Goal: Task Accomplishment & Management: Use online tool/utility

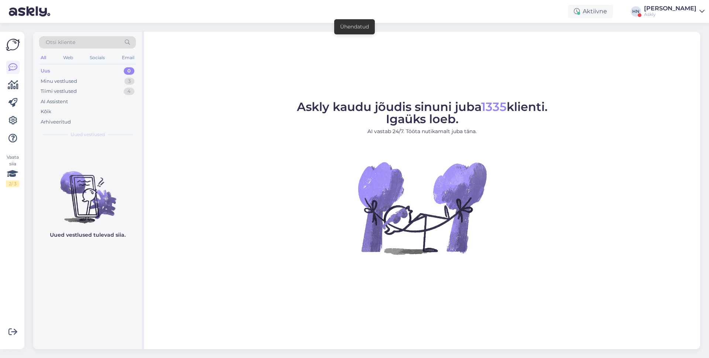
click at [4, 85] on div "Vaata siia 2 / 3 Võimalused Veendu, et Askly loob sulle väärtust. Sulge Ühenda …" at bounding box center [12, 190] width 24 height 317
click at [8, 85] on icon at bounding box center [13, 85] width 11 height 9
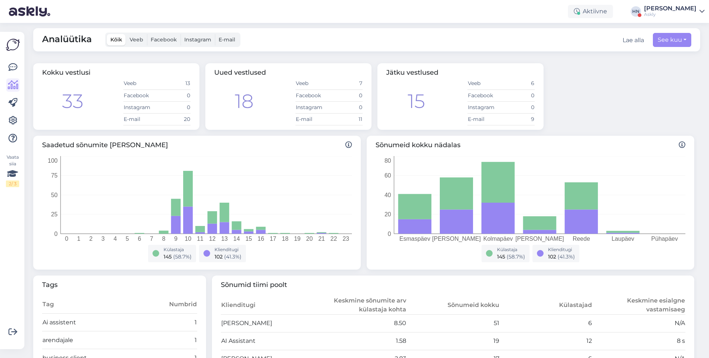
scroll to position [4, 0]
click at [465, 122] on div "15 Veeb 6 Facebook 0 Instagram 0 E-[DATE]" at bounding box center [460, 101] width 148 height 48
click at [392, 162] on icon "[PERSON_NAME] [PERSON_NAME] Neljapäev [PERSON_NAME] Pühapäev 0 20 40 60 80" at bounding box center [531, 199] width 310 height 89
click at [16, 66] on icon at bounding box center [12, 67] width 9 height 9
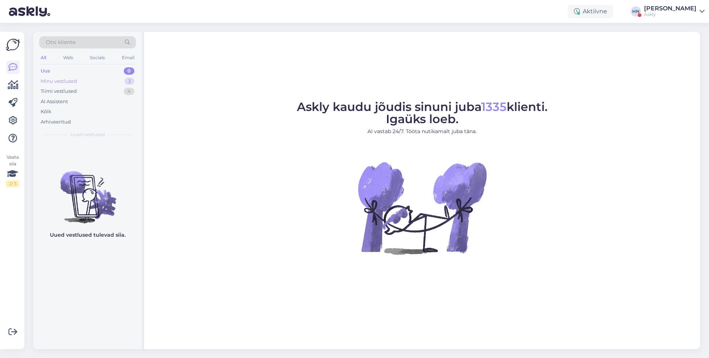
click at [69, 81] on div "Minu vestlused" at bounding box center [59, 81] width 37 height 7
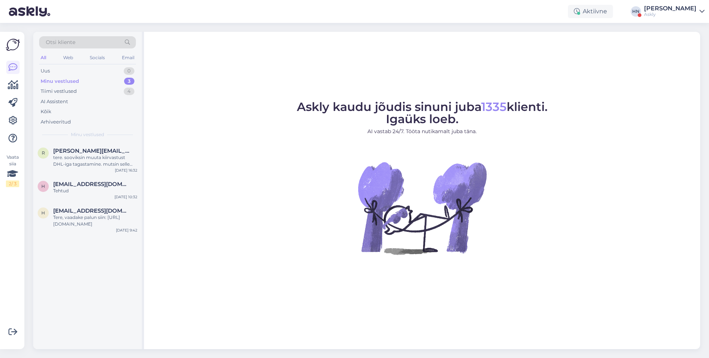
click at [73, 45] on span "Otsi kliente" at bounding box center [61, 42] width 30 height 8
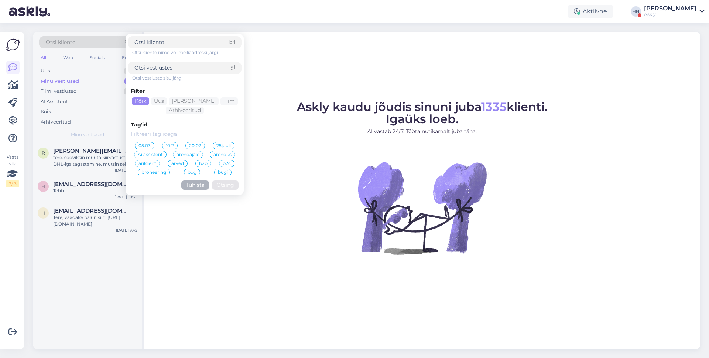
click at [141, 144] on span "05.03" at bounding box center [145, 145] width 12 height 4
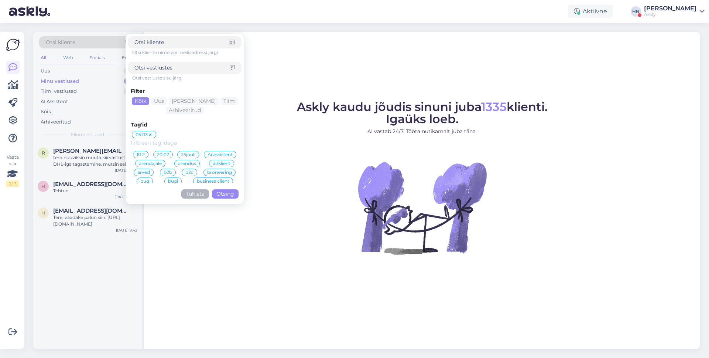
click at [223, 193] on button "Otsing" at bounding box center [225, 193] width 27 height 9
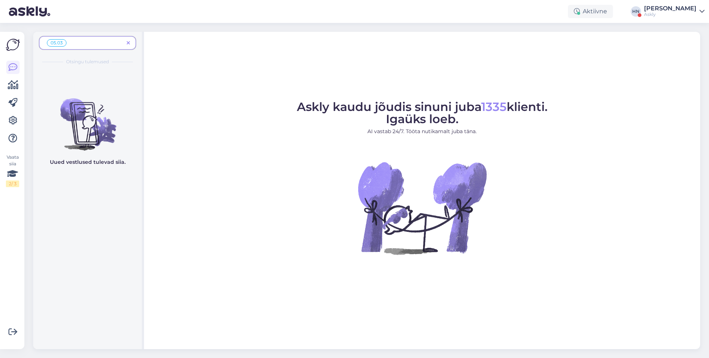
click at [102, 45] on span "05.03" at bounding box center [85, 42] width 78 height 9
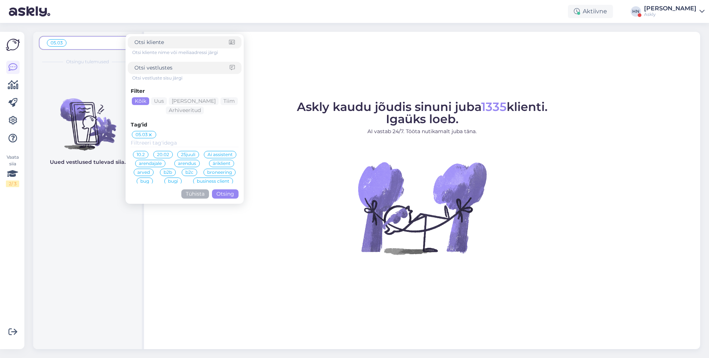
click at [149, 133] on icon at bounding box center [150, 135] width 4 height 6
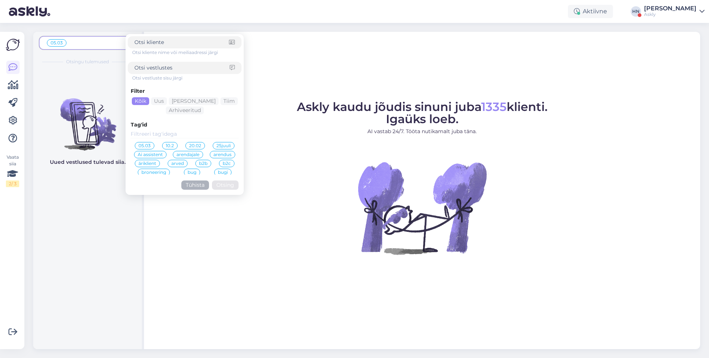
click at [154, 155] on span "Ai assistent" at bounding box center [150, 154] width 25 height 4
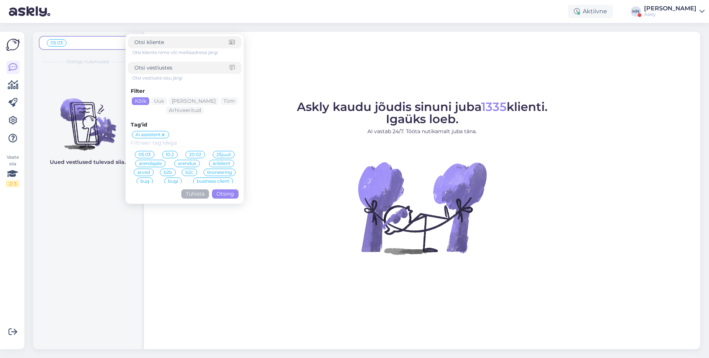
click at [230, 193] on button "Otsing" at bounding box center [225, 193] width 27 height 9
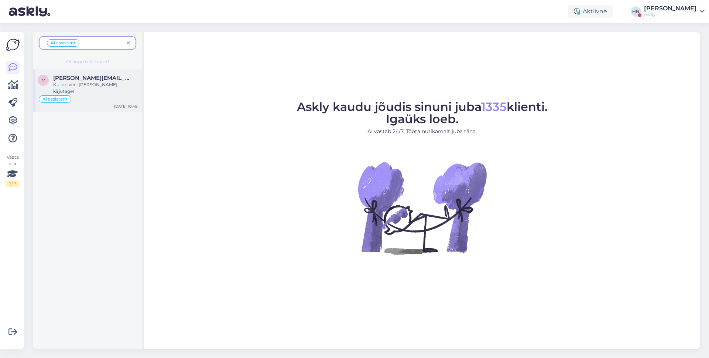
click at [94, 85] on div "Kui on veel [PERSON_NAME], kirjutage!" at bounding box center [95, 87] width 84 height 13
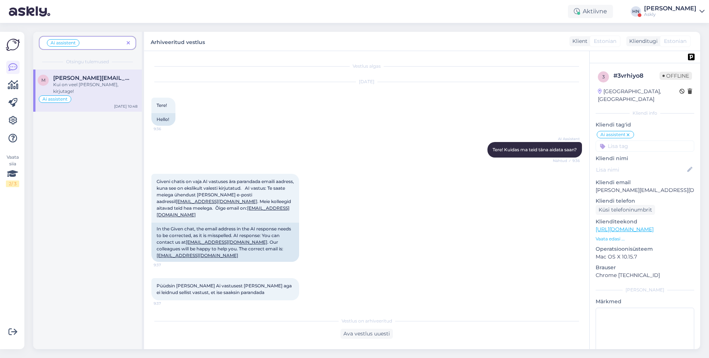
scroll to position [2034, 0]
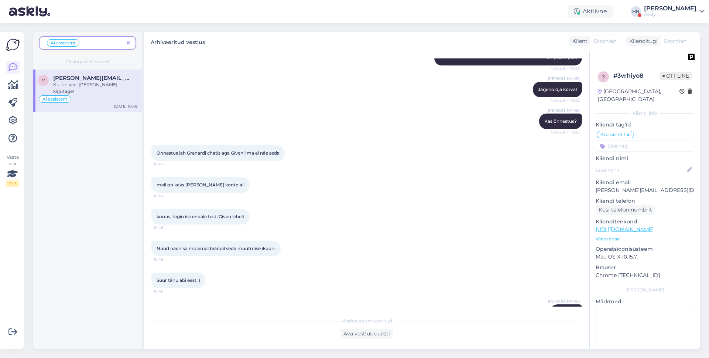
click at [127, 42] on icon at bounding box center [128, 43] width 3 height 5
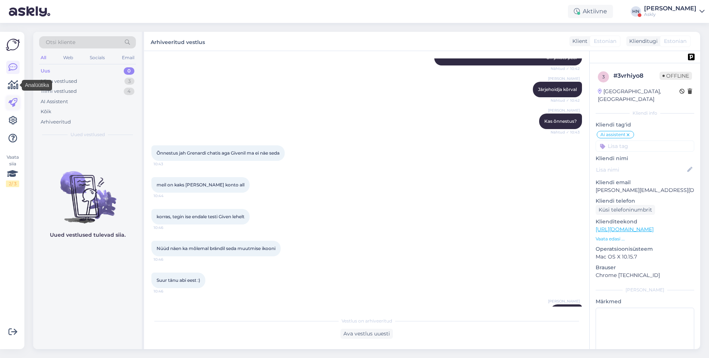
click at [12, 98] on icon at bounding box center [12, 102] width 9 height 9
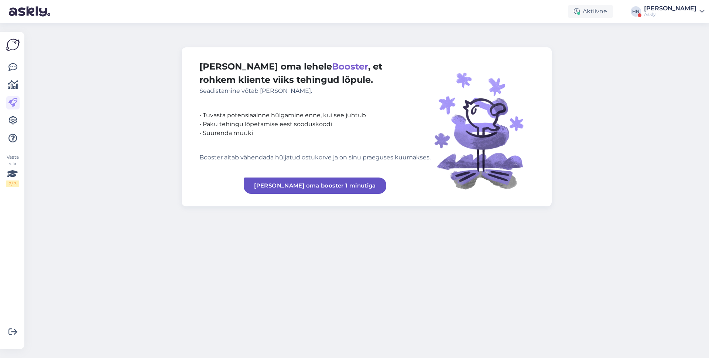
click at [13, 92] on div at bounding box center [12, 103] width 13 height 84
click at [13, 89] on icon at bounding box center [13, 85] width 11 height 9
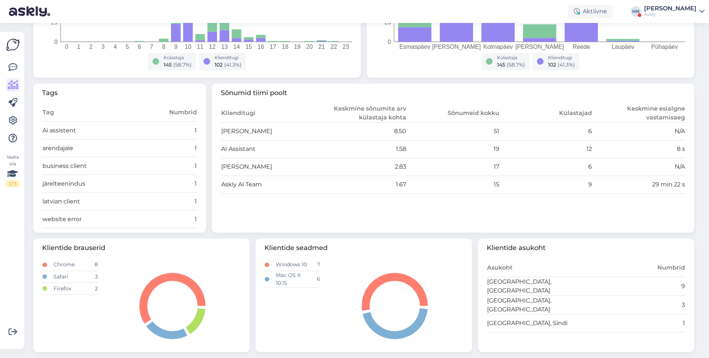
scroll to position [201, 0]
